Goal: Task Accomplishment & Management: Manage account settings

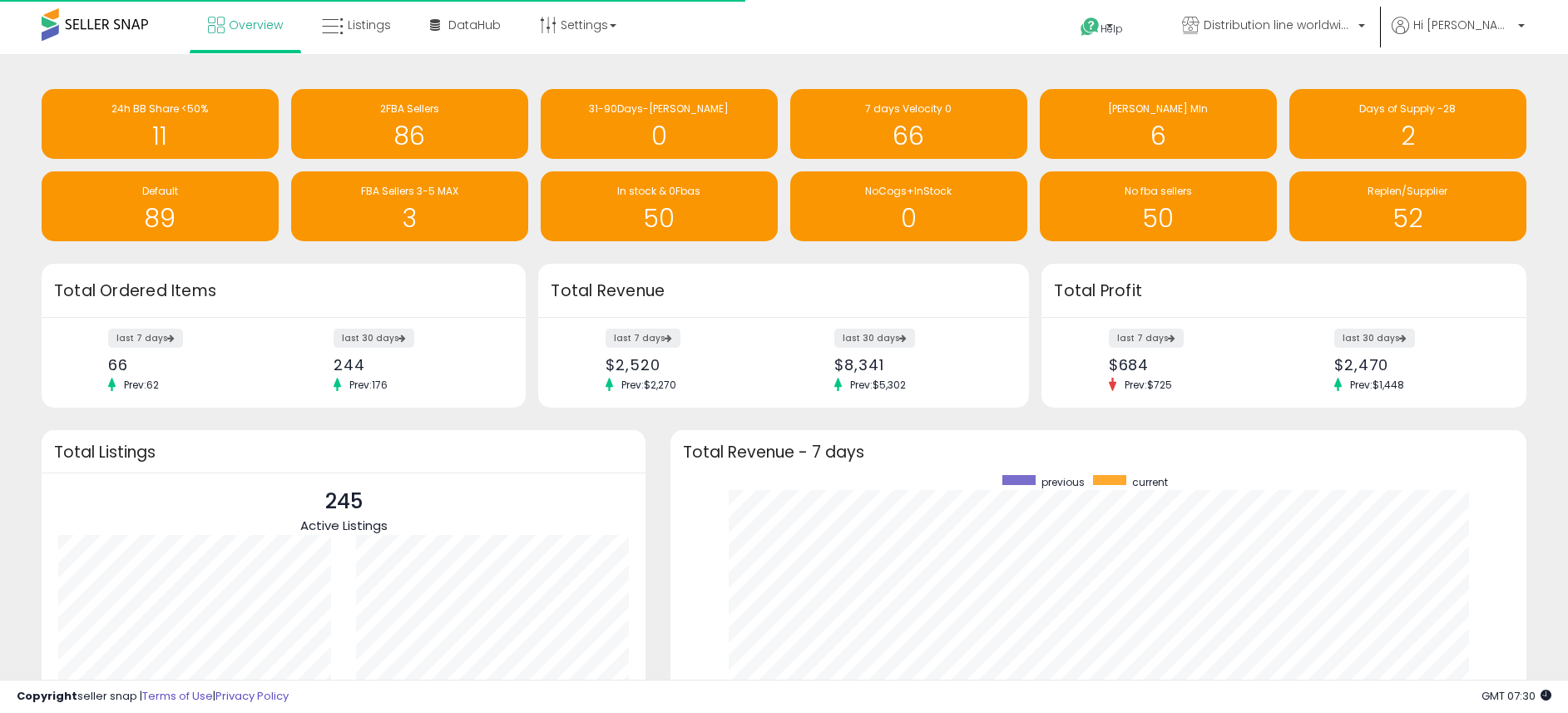
scroll to position [167, 298]
click at [1270, 25] on span "Distribution line worldwide ([GEOGRAPHIC_DATA])" at bounding box center [1278, 24] width 149 height 16
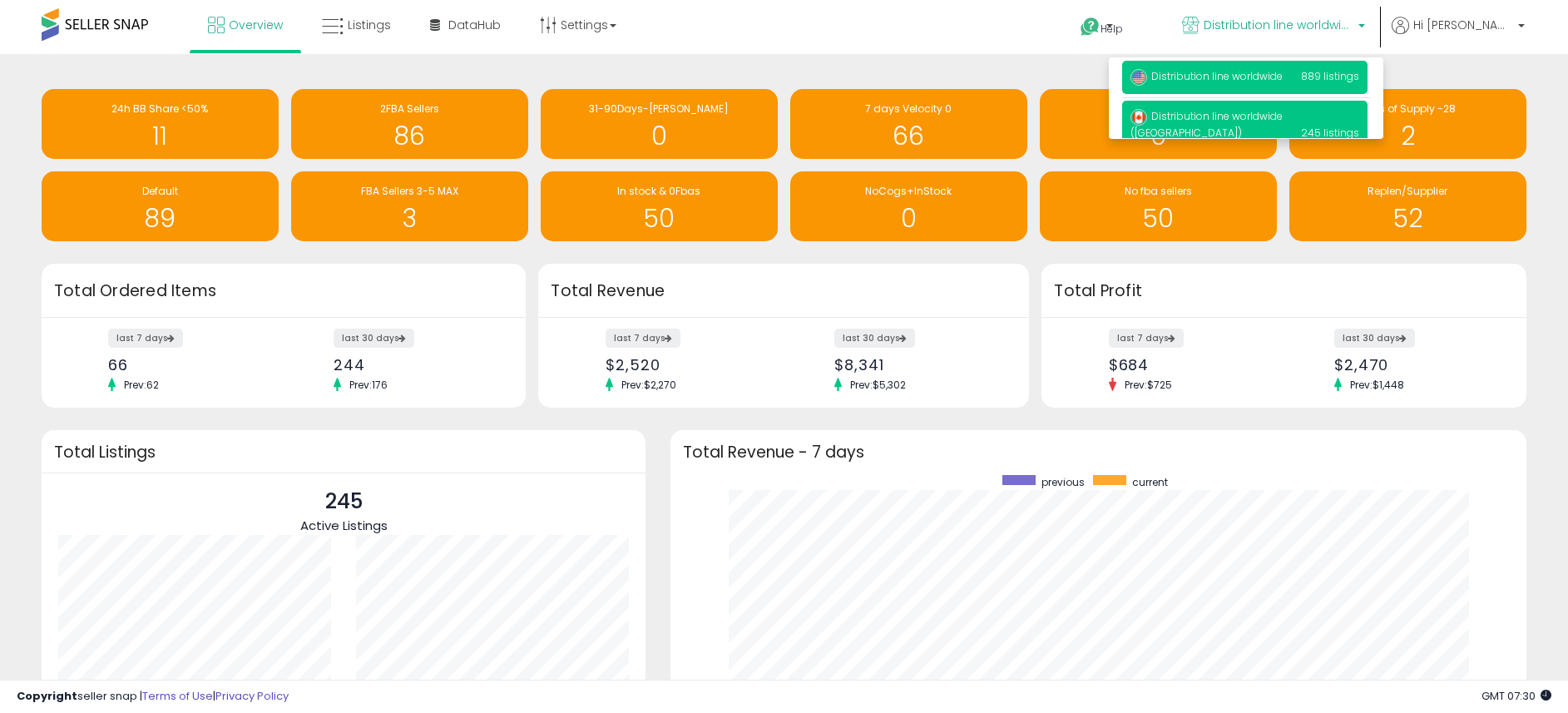
click at [1225, 78] on span "Distribution line worldwide" at bounding box center [1205, 76] width 152 height 14
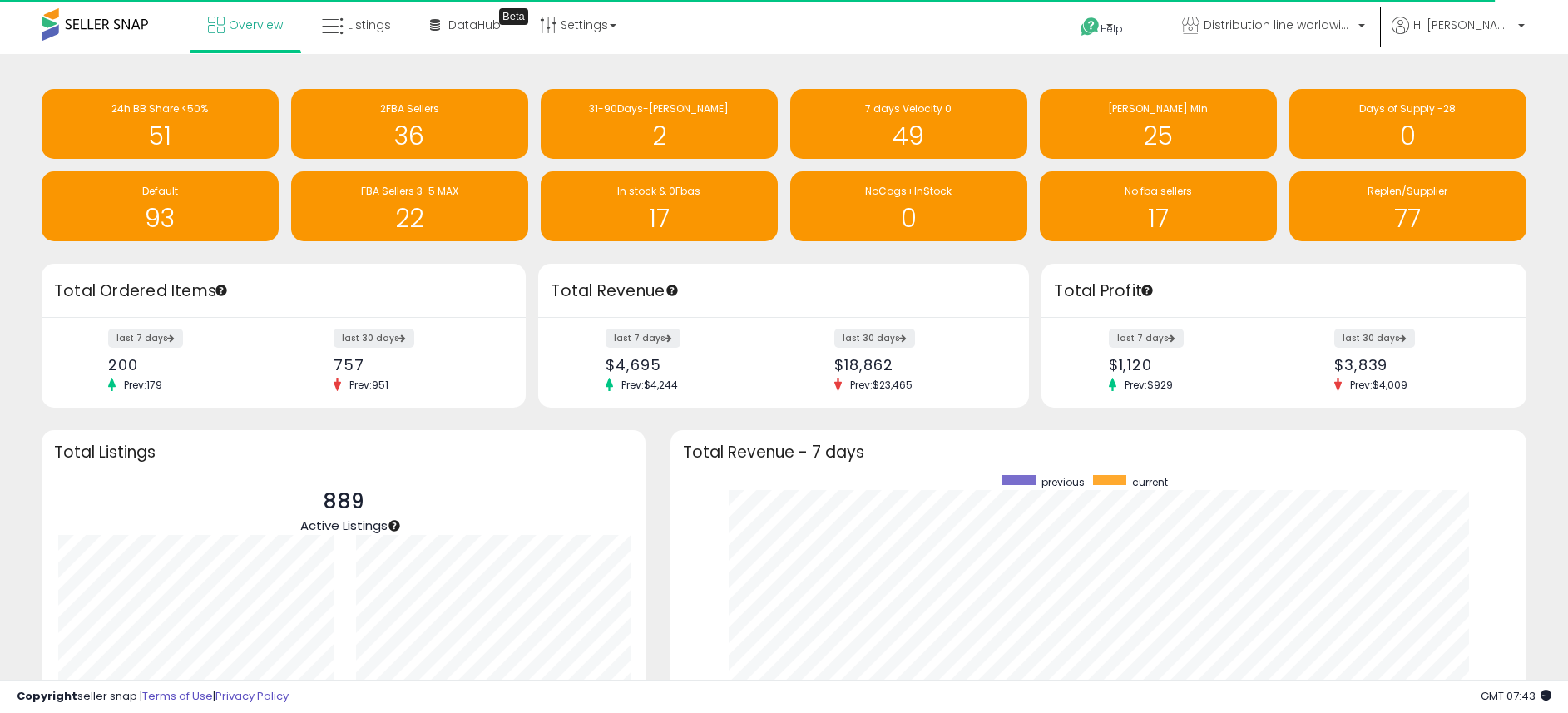
scroll to position [315, 823]
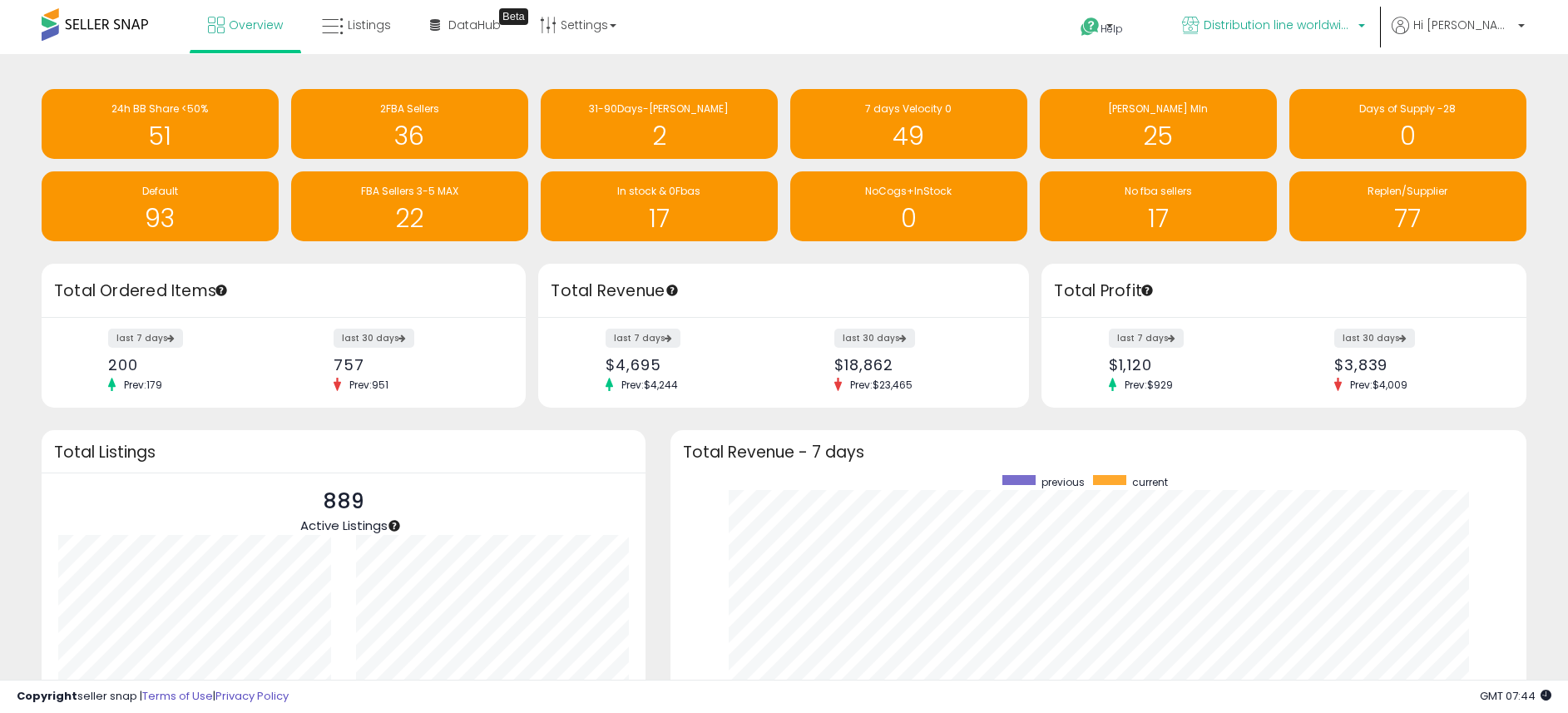
click at [1273, 26] on span "Distribution line worldwide" at bounding box center [1278, 24] width 149 height 16
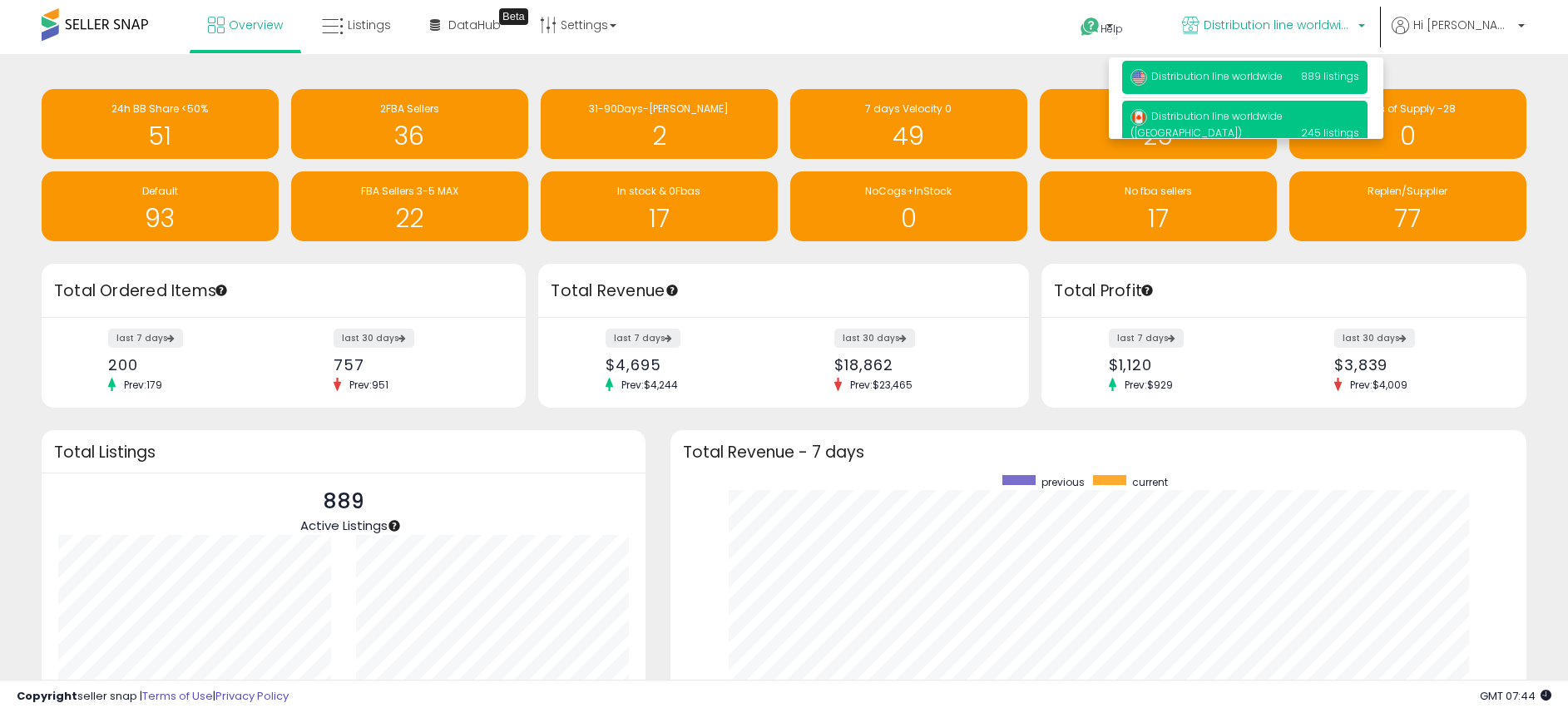
click at [1266, 118] on span "Distribution line worldwide ([GEOGRAPHIC_DATA])" at bounding box center [1205, 124] width 152 height 31
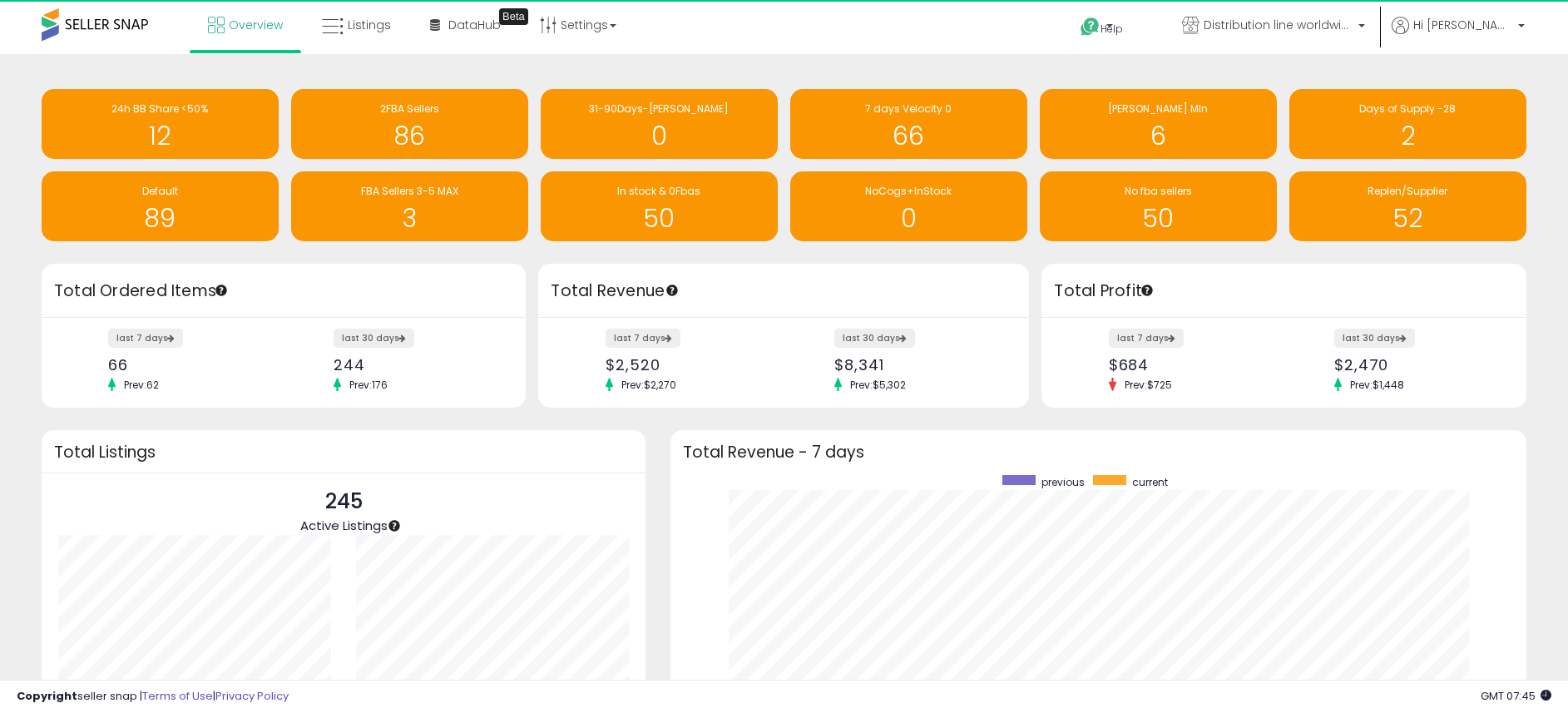
scroll to position [315, 823]
